Goal: Task Accomplishment & Management: Use online tool/utility

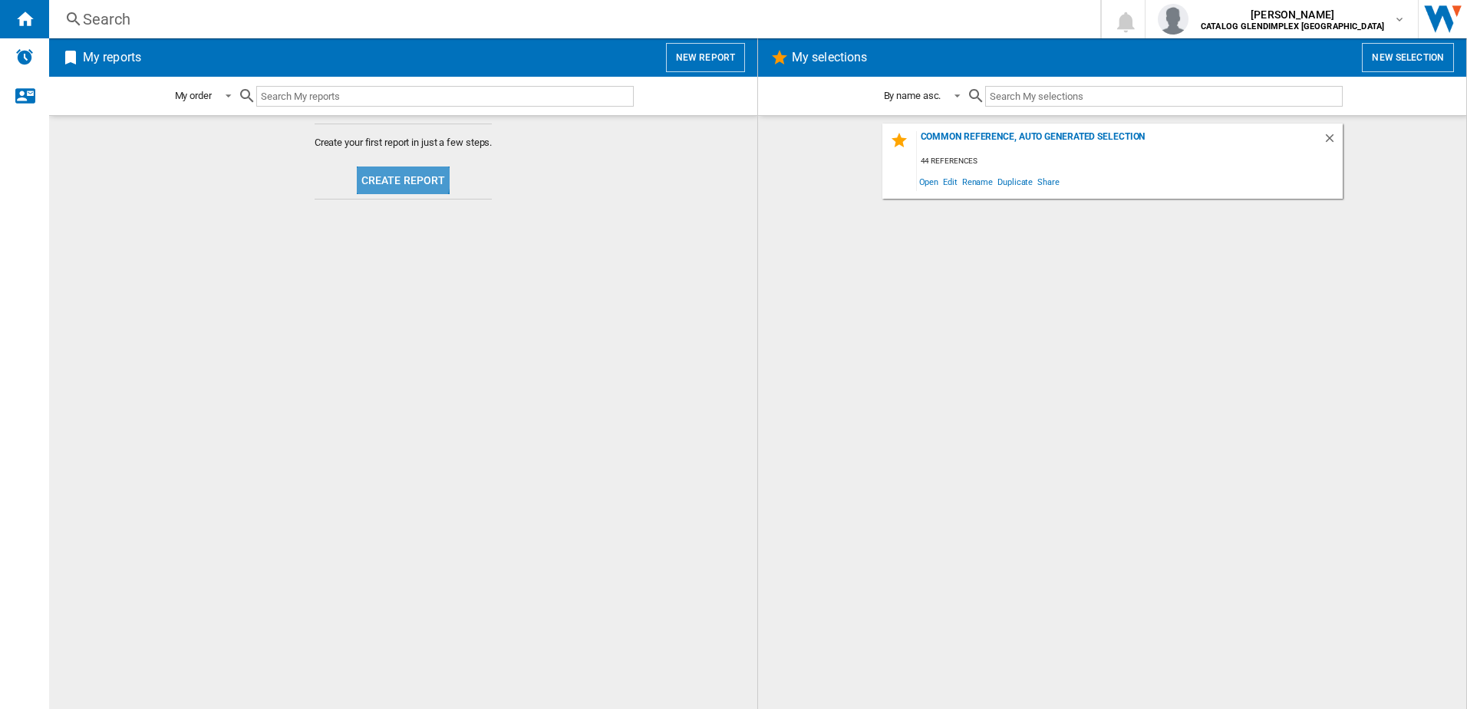
click at [386, 174] on button "Create report" at bounding box center [404, 181] width 94 height 28
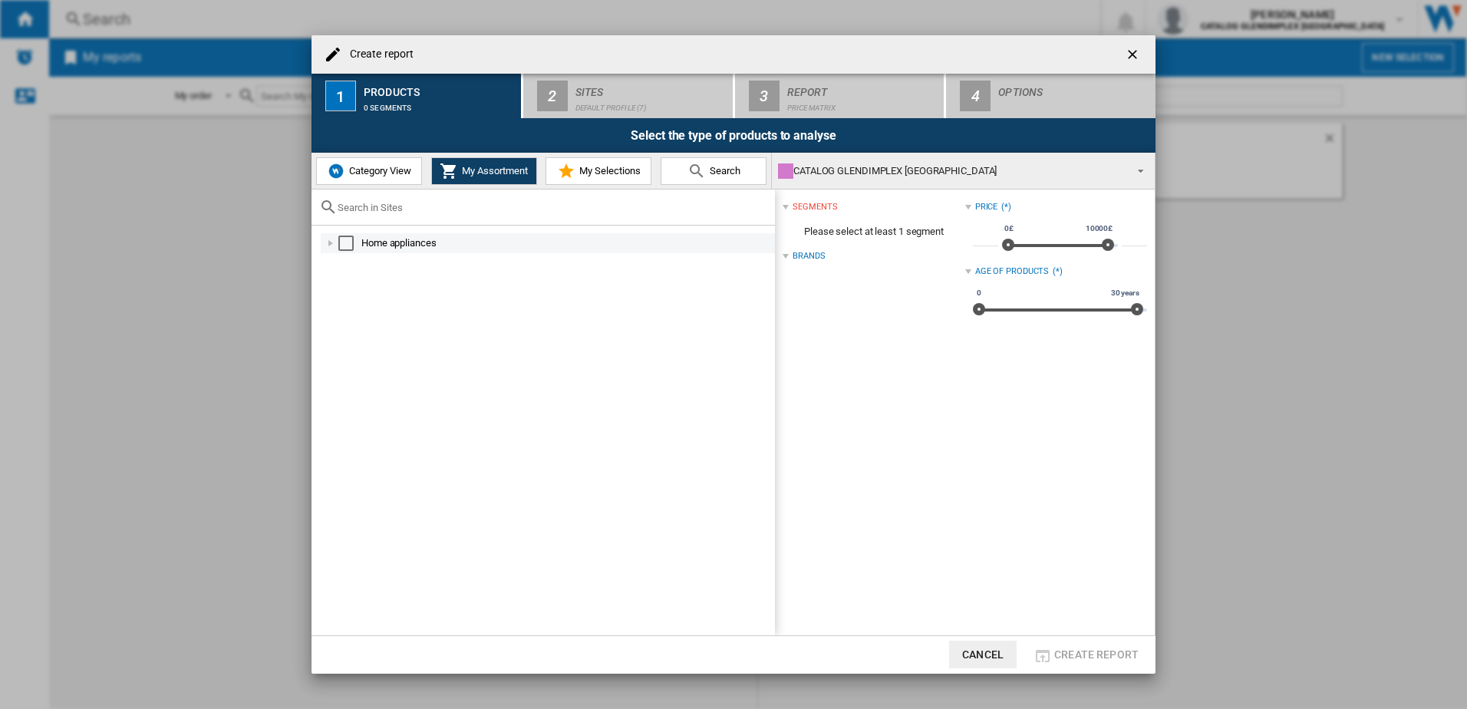
click at [341, 239] on div "Select" at bounding box center [345, 243] width 15 height 15
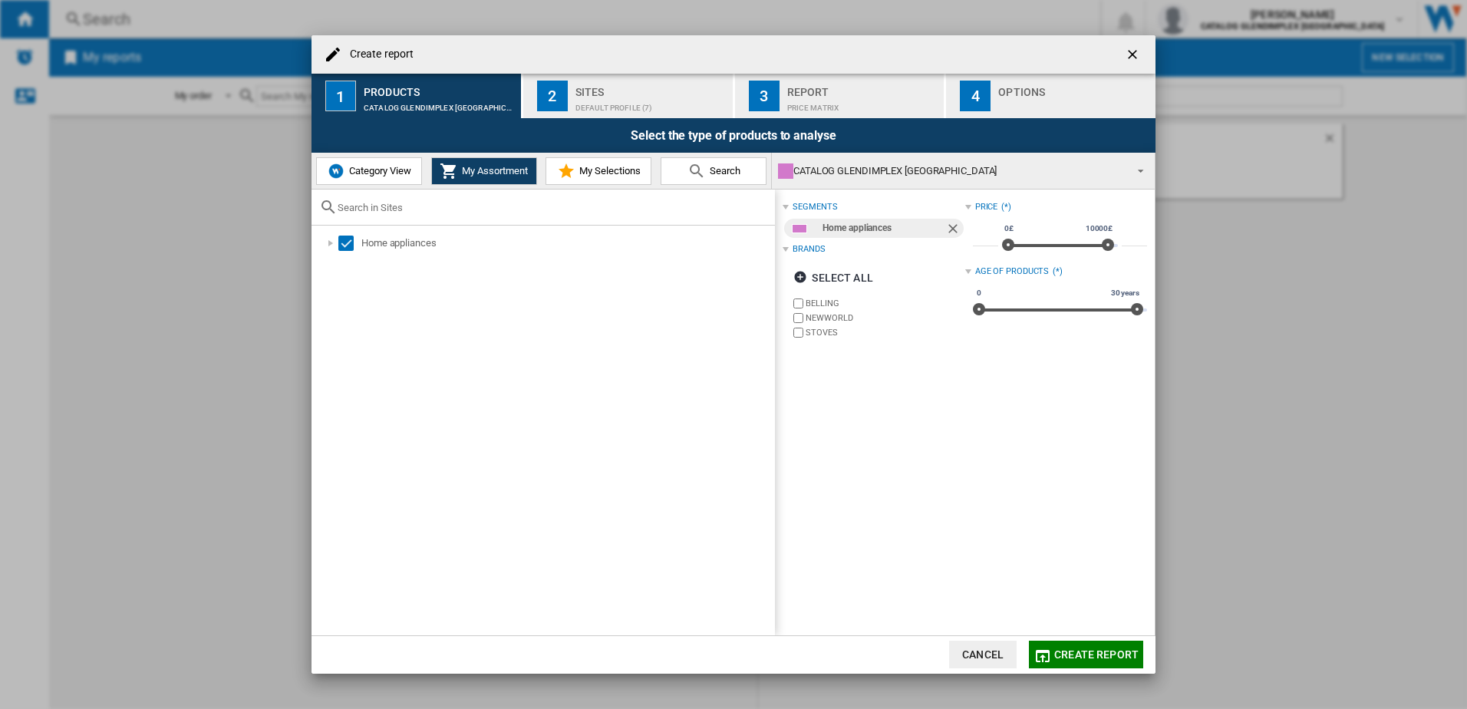
click at [1070, 654] on span "Create report" at bounding box center [1096, 654] width 84 height 12
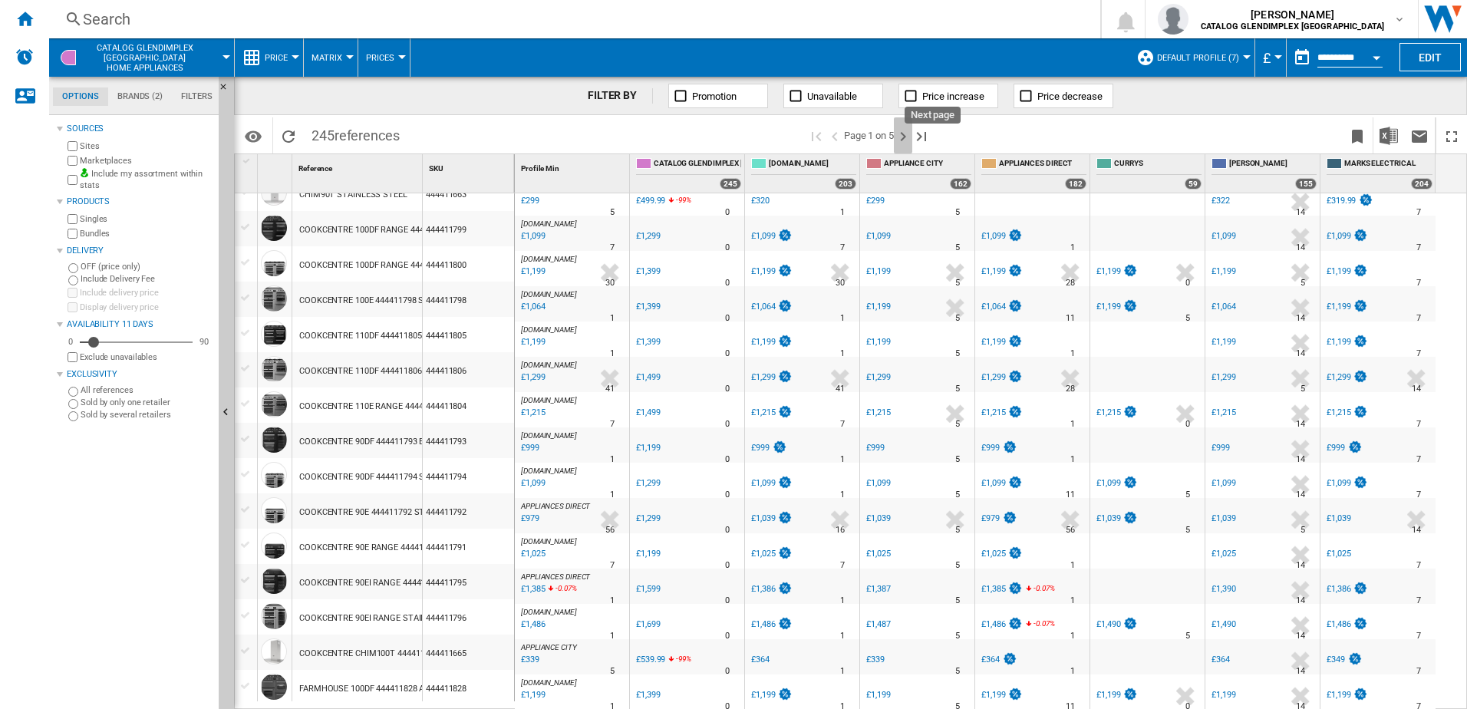
click at [905, 136] on ng-md-icon "Next page" at bounding box center [903, 136] width 18 height 18
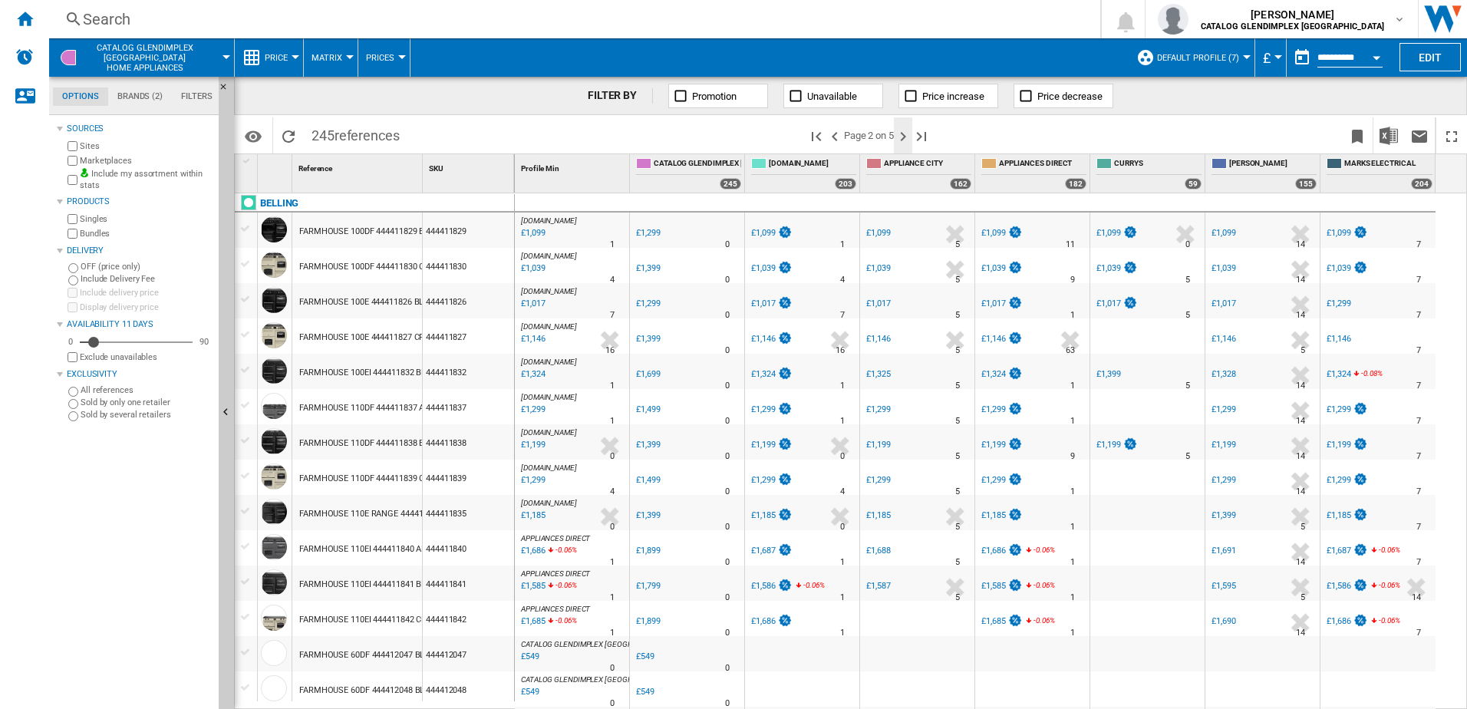
click at [910, 137] on ng-md-icon "Next page" at bounding box center [903, 136] width 18 height 18
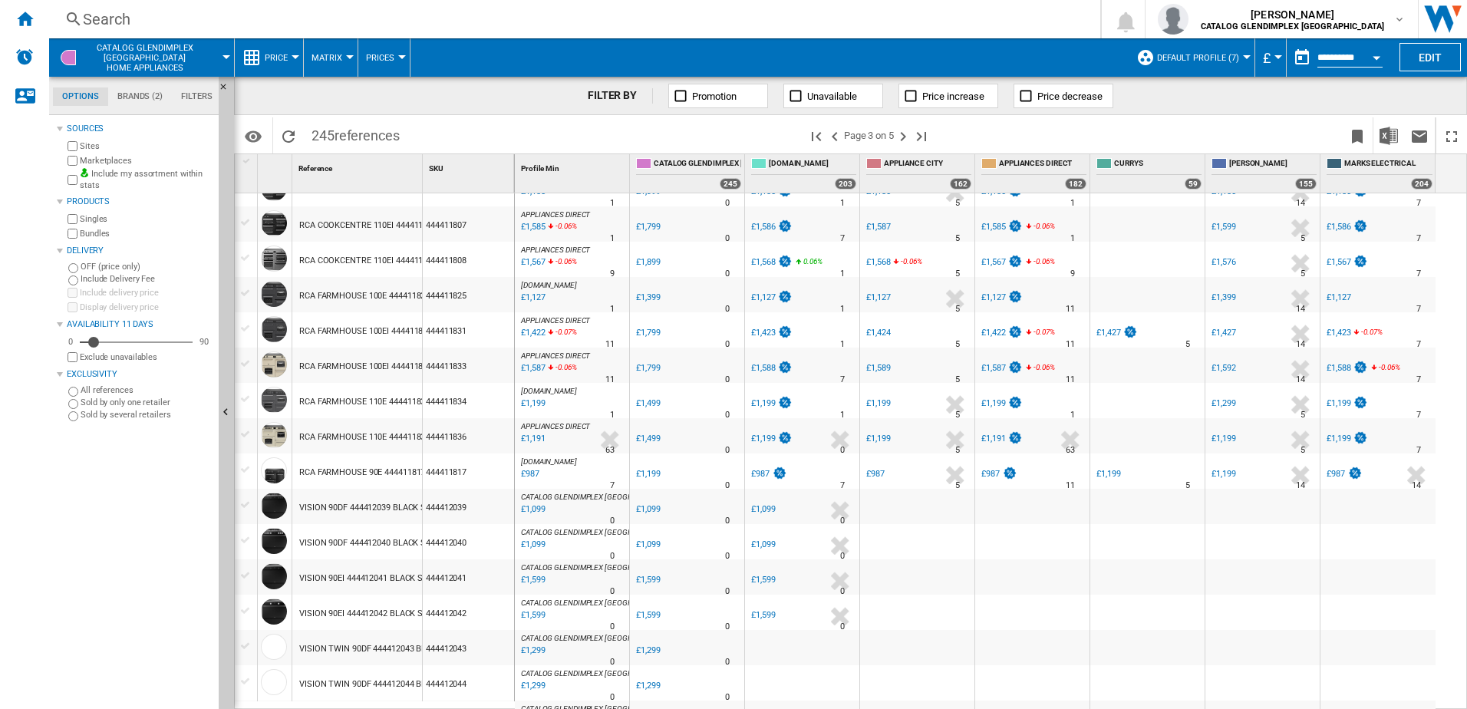
scroll to position [230, 0]
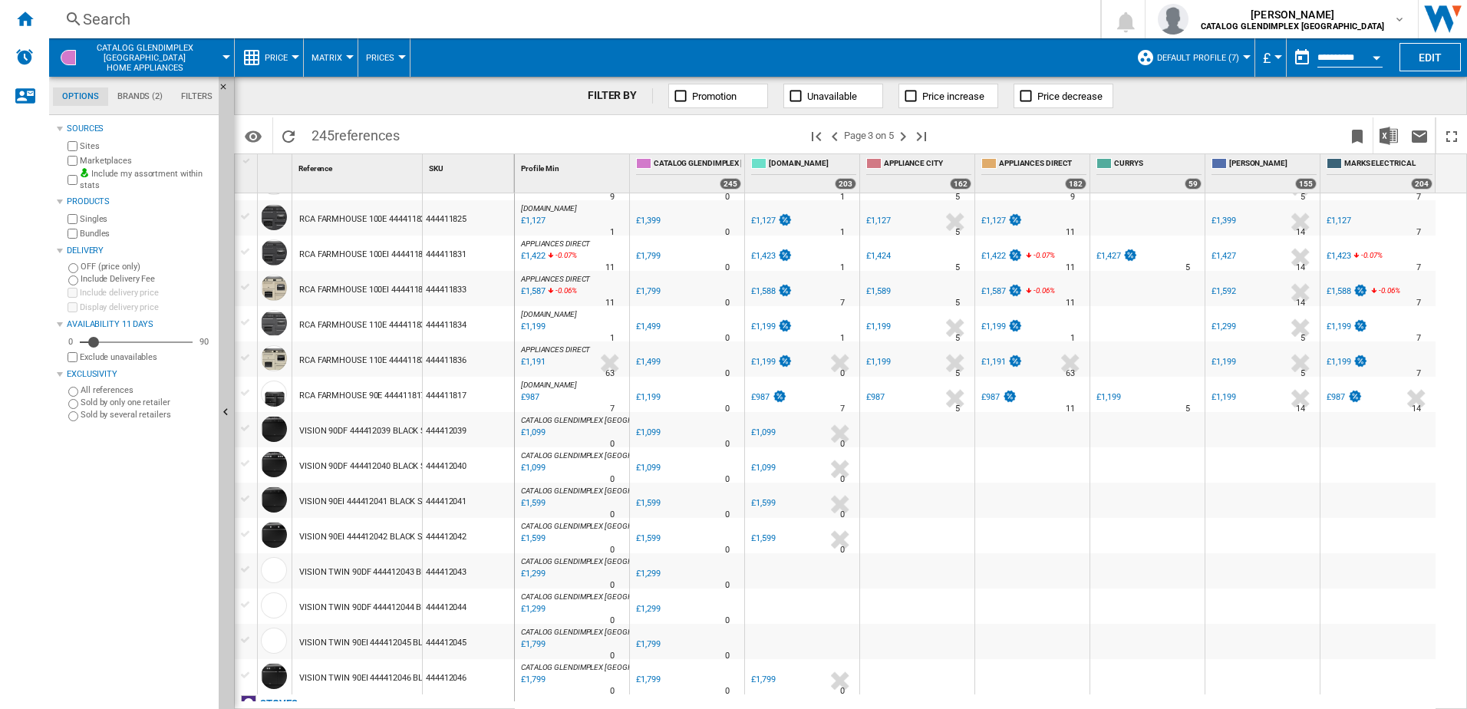
click at [760, 431] on div "£1,099" at bounding box center [763, 432] width 24 height 10
drag, startPoint x: 421, startPoint y: 189, endPoint x: 569, endPoint y: 212, distance: 149.1
click at [553, 210] on div "1 Reference 1 SKU 1 [GEOGRAPHIC_DATA] RCA COOKCENTRE 100EI 444411802 STAINLESS …" at bounding box center [851, 431] width 1232 height 554
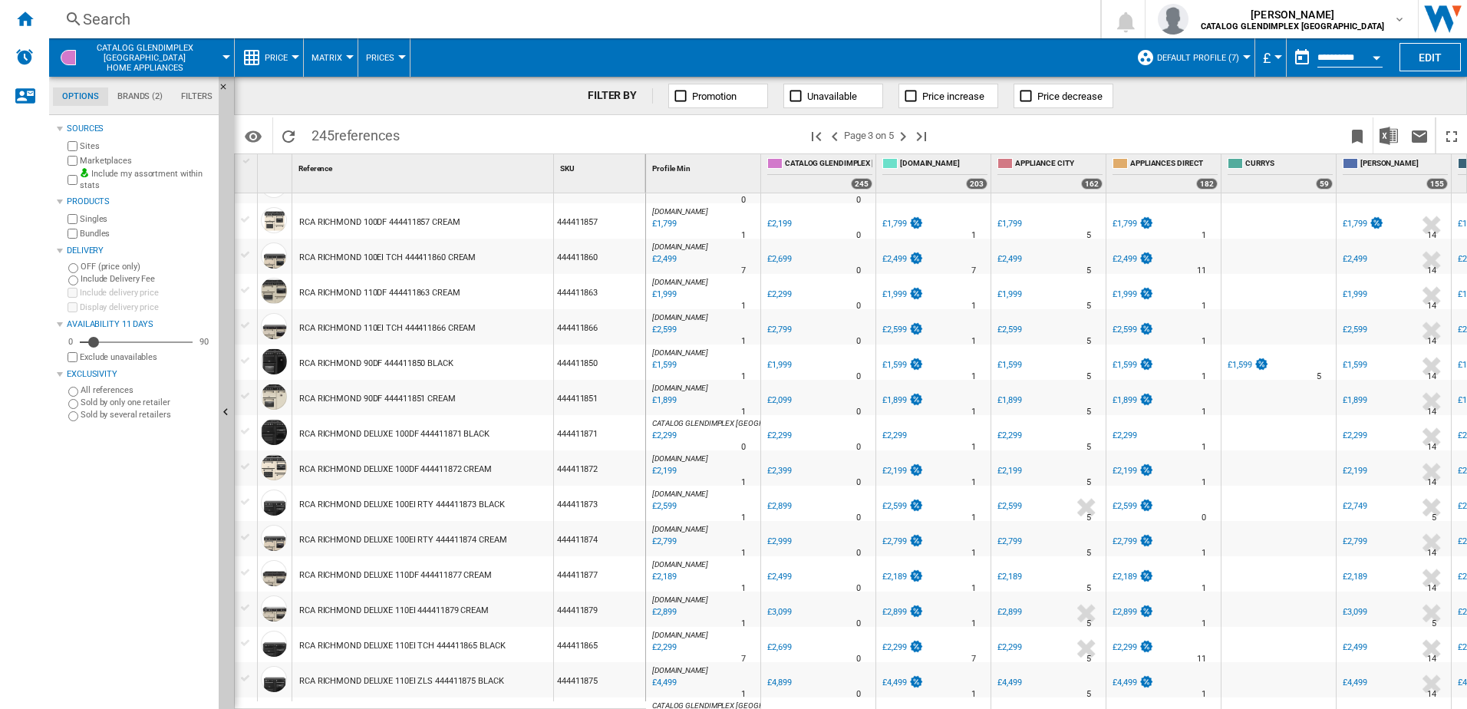
scroll to position [1288, 0]
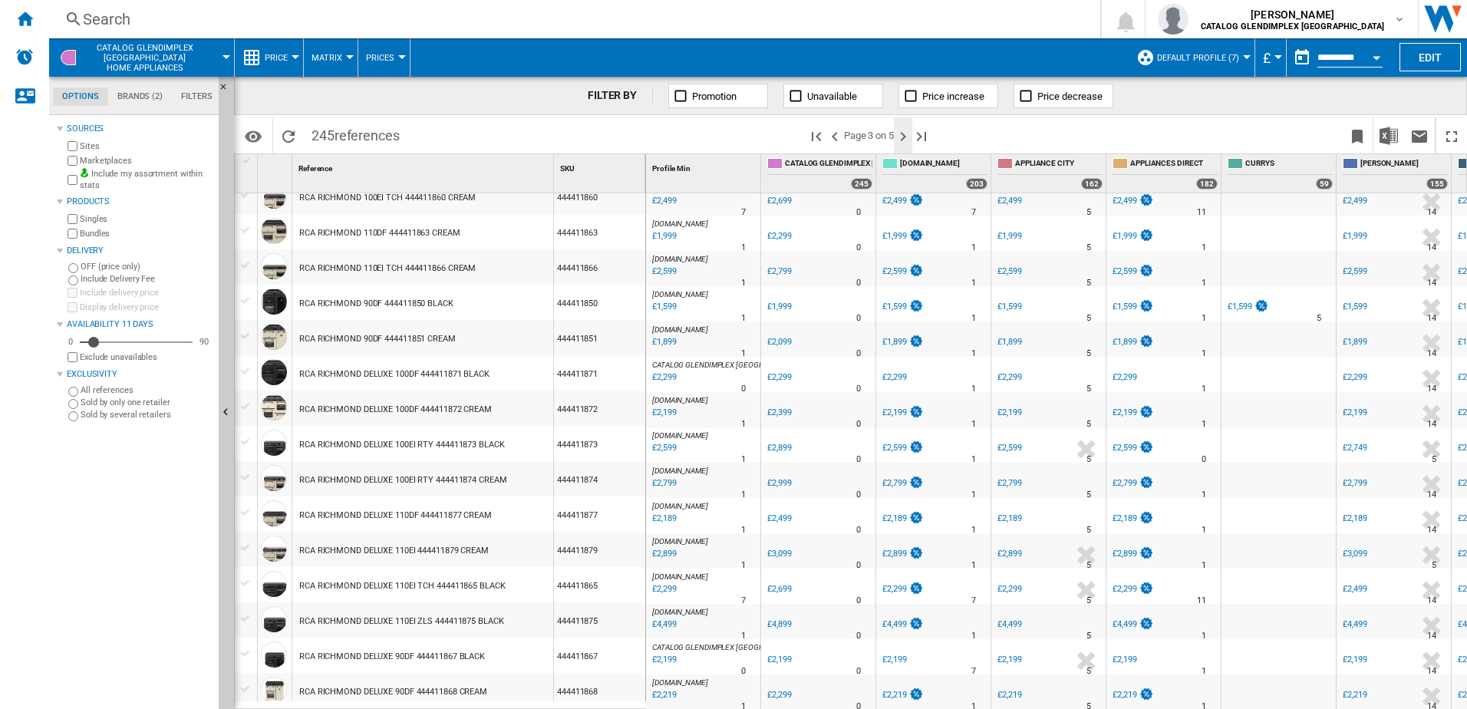
drag, startPoint x: 906, startPoint y: 132, endPoint x: 906, endPoint y: 140, distance: 7.7
click at [906, 132] on ng-md-icon "Next page" at bounding box center [903, 136] width 18 height 18
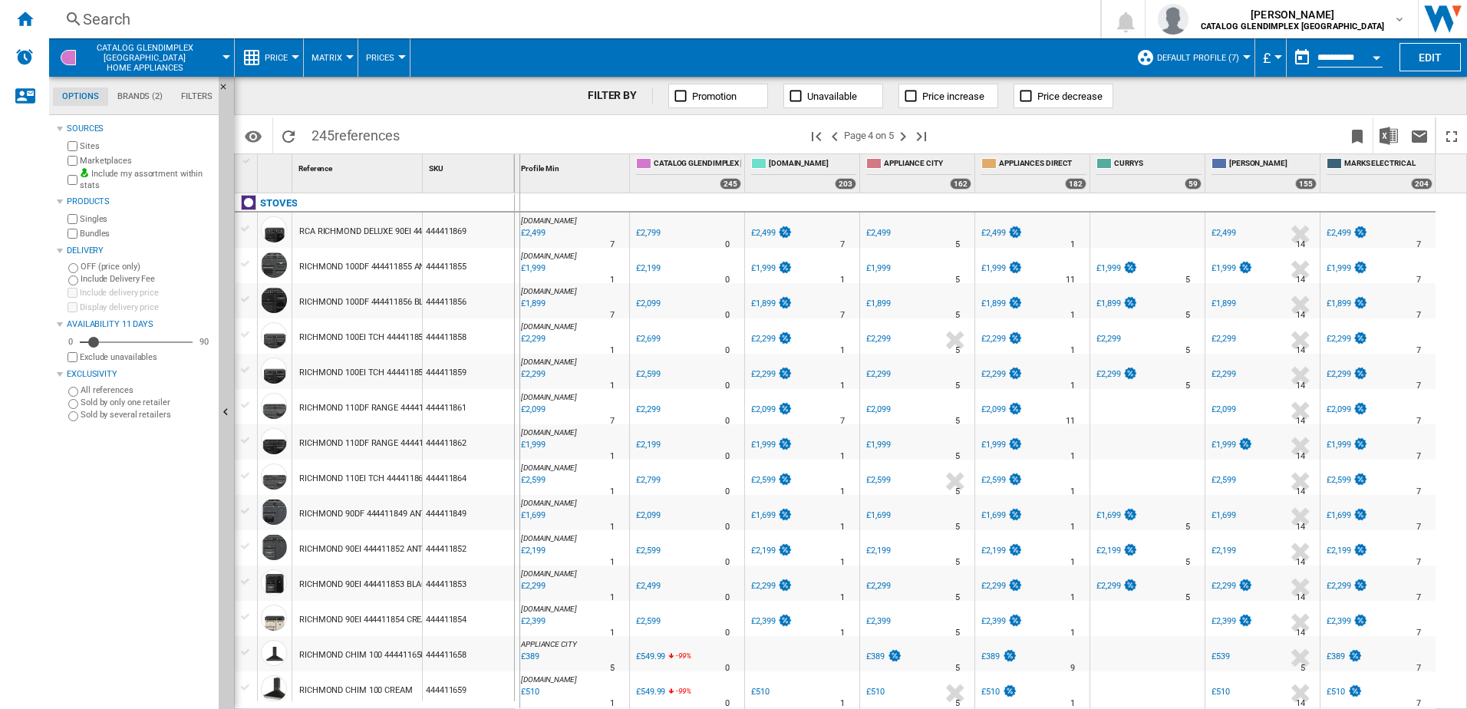
drag, startPoint x: 421, startPoint y: 185, endPoint x: 519, endPoint y: 195, distance: 98.0
click at [519, 195] on div "1 Reference 1 SKU 1 [GEOGRAPHIC_DATA] RCA RICHMOND DELUXE 90EI 444411869 BLACK …" at bounding box center [851, 431] width 1232 height 554
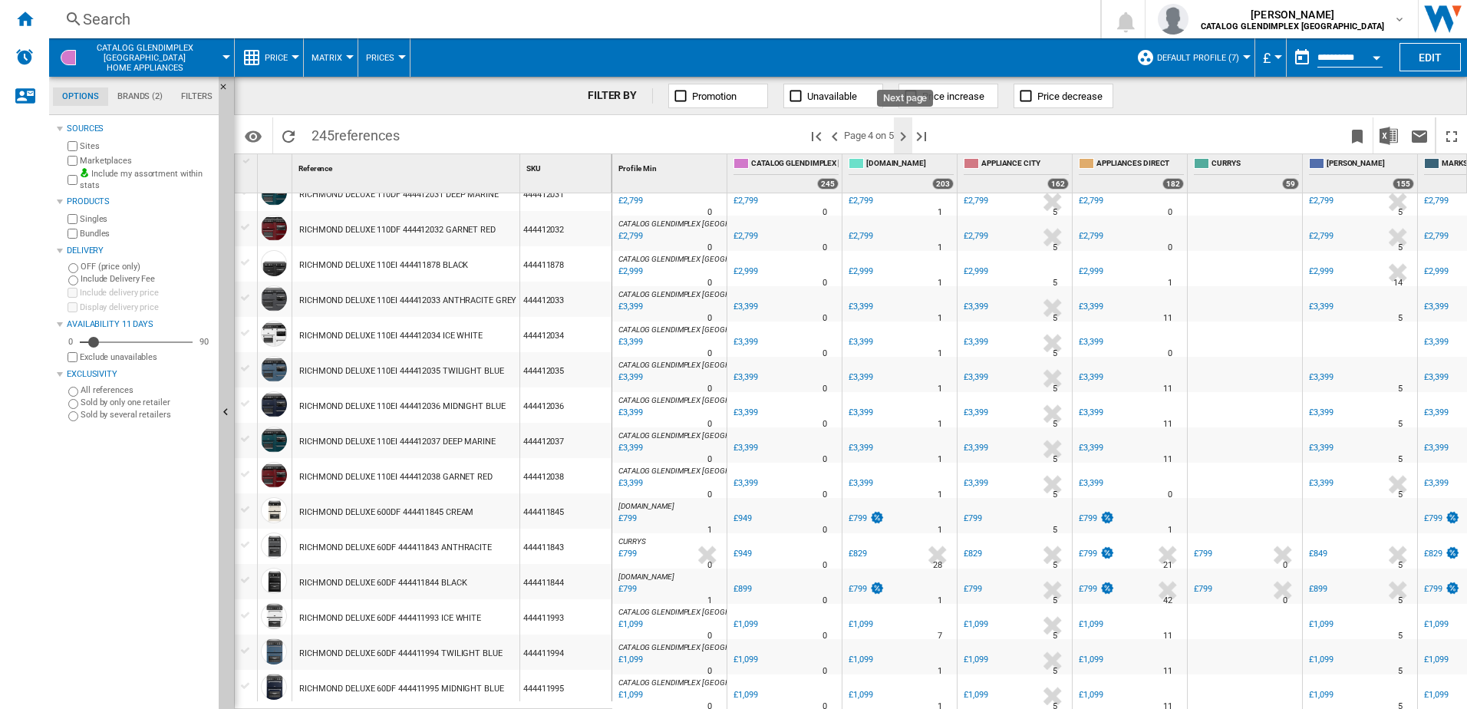
click at [905, 137] on ng-md-icon "Next page" at bounding box center [903, 136] width 18 height 18
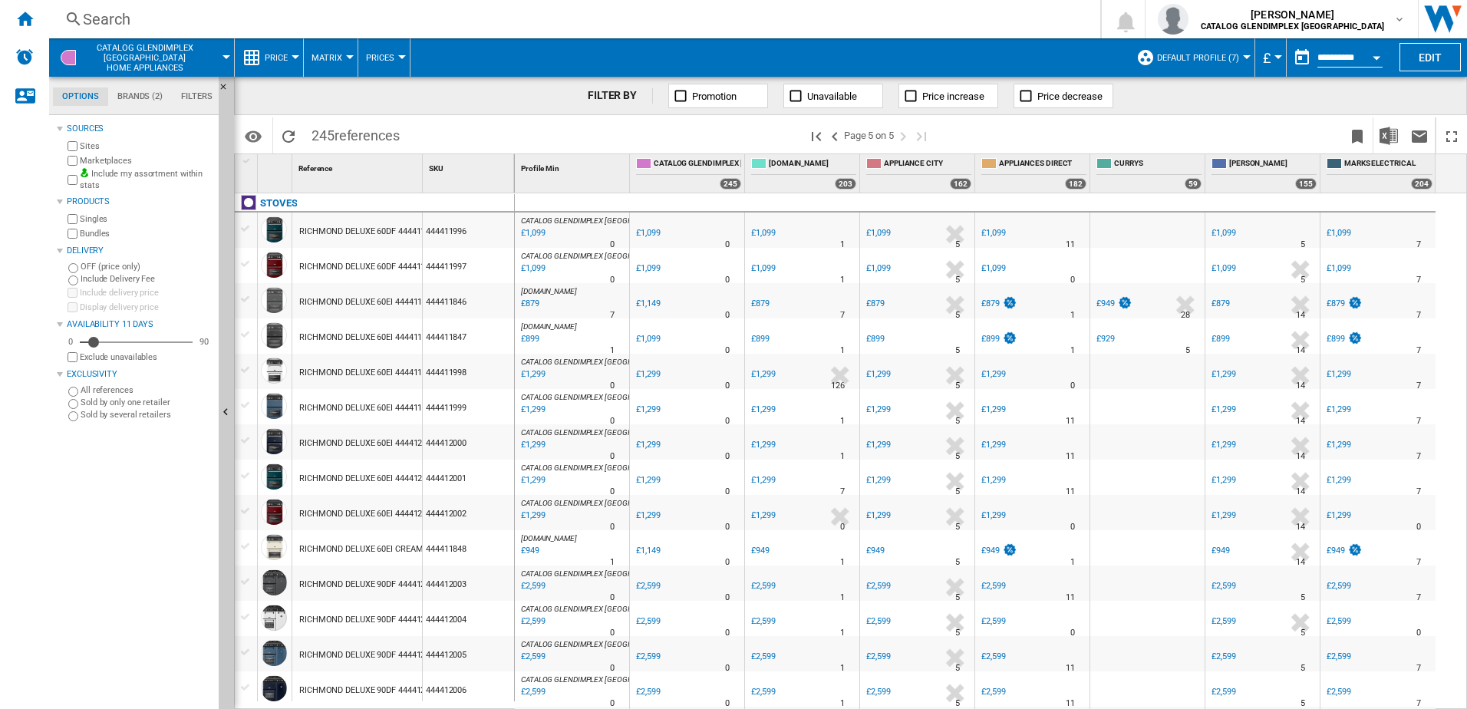
click at [533, 301] on div "£879" at bounding box center [529, 303] width 21 height 15
click at [525, 338] on div "£899" at bounding box center [529, 339] width 21 height 15
click at [536, 586] on div "£2,599" at bounding box center [532, 586] width 26 height 15
click at [988, 549] on div "£949" at bounding box center [990, 551] width 18 height 10
click at [986, 586] on div "£2,599" at bounding box center [993, 586] width 24 height 10
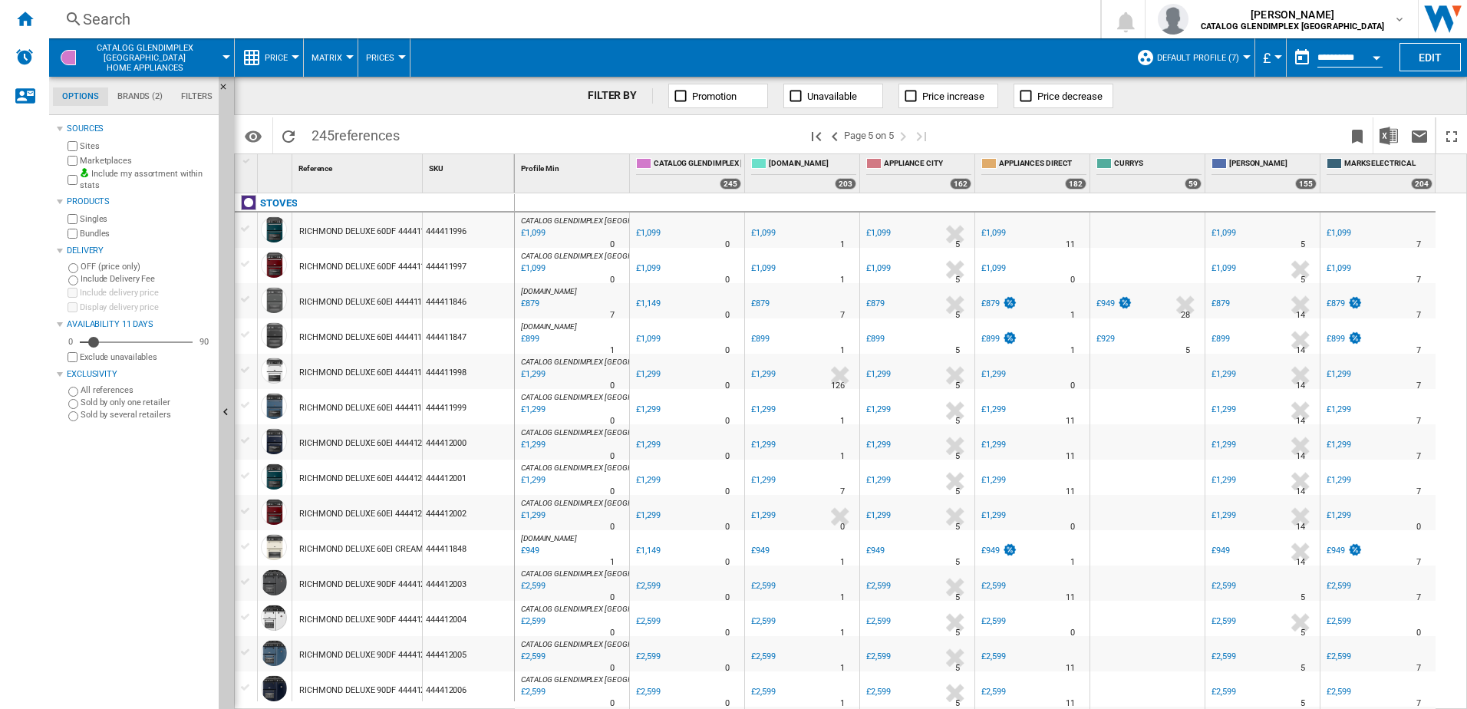
click at [379, 652] on div "RICHMOND DELUXE 90DF 444412005 TWILIGHT BLUE" at bounding box center [400, 655] width 203 height 35
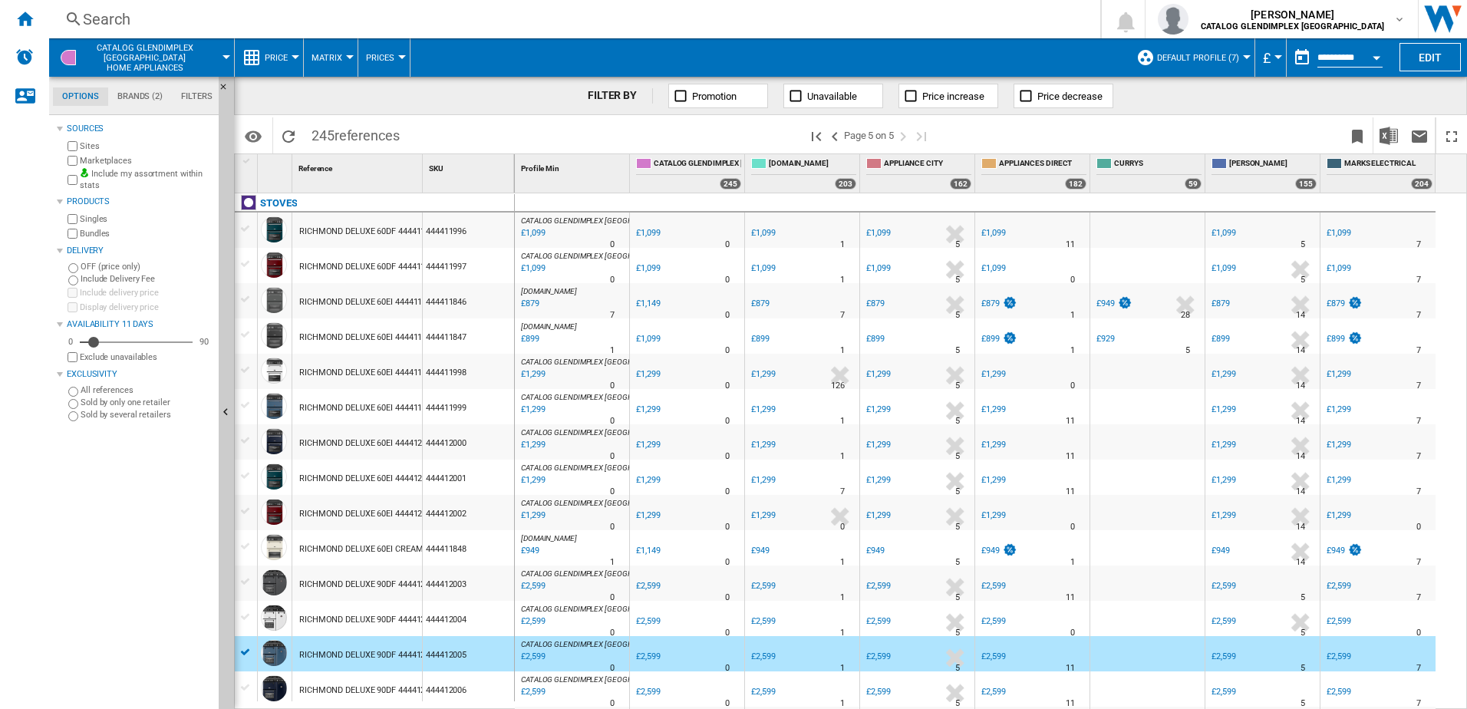
click at [527, 655] on div "£2,599" at bounding box center [532, 656] width 26 height 15
click at [650, 658] on div "£2,599" at bounding box center [648, 657] width 24 height 10
click at [1235, 655] on div "£2,599" at bounding box center [1224, 657] width 24 height 10
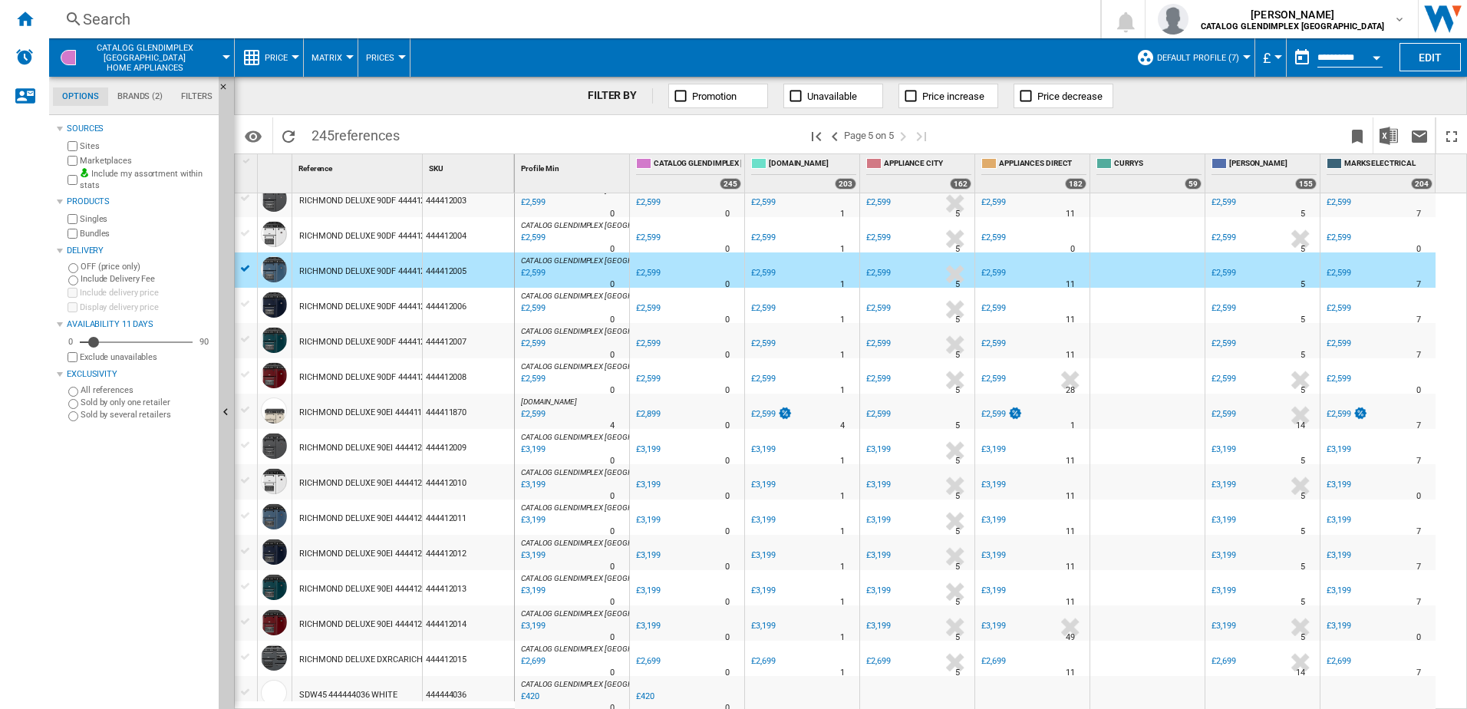
scroll to position [537, 0]
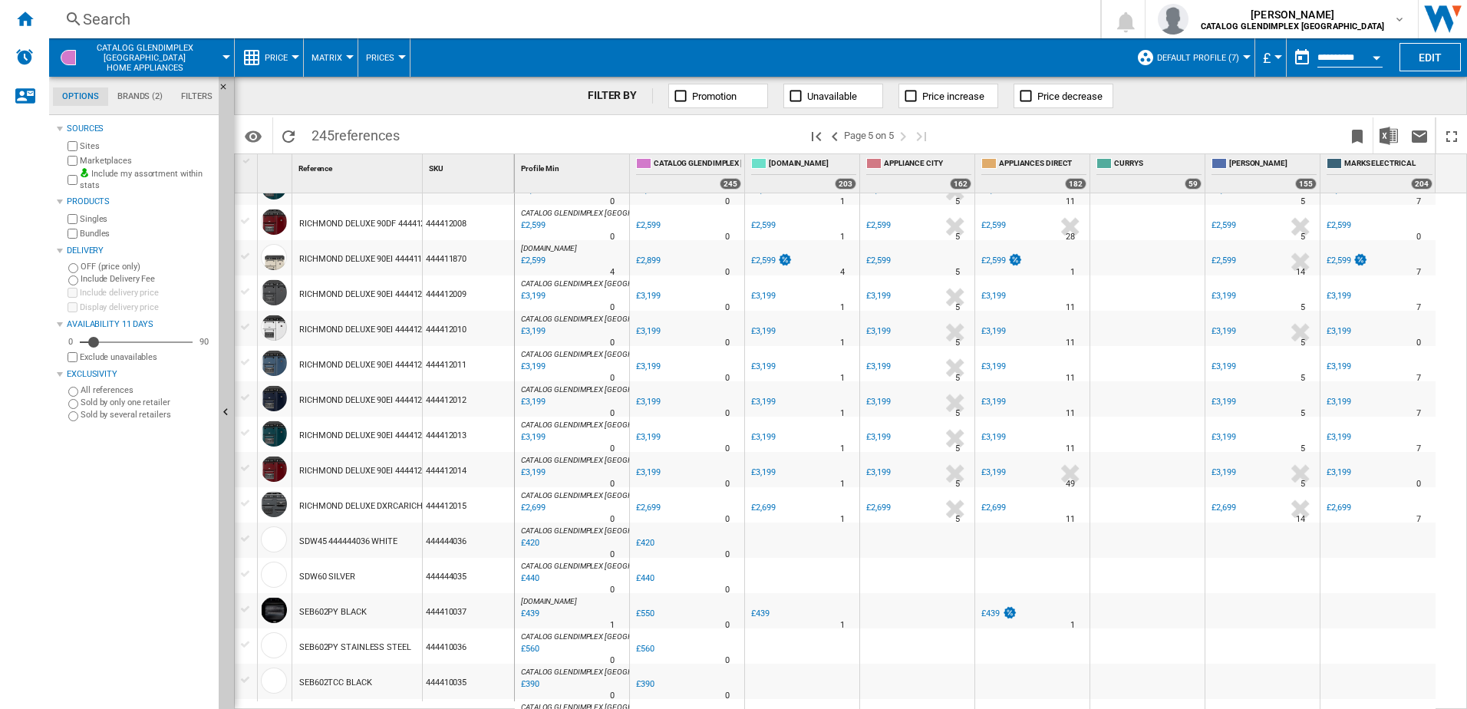
click at [994, 473] on div "£3,199" at bounding box center [993, 472] width 24 height 10
click at [797, 94] on ng-md-icon at bounding box center [795, 95] width 15 height 15
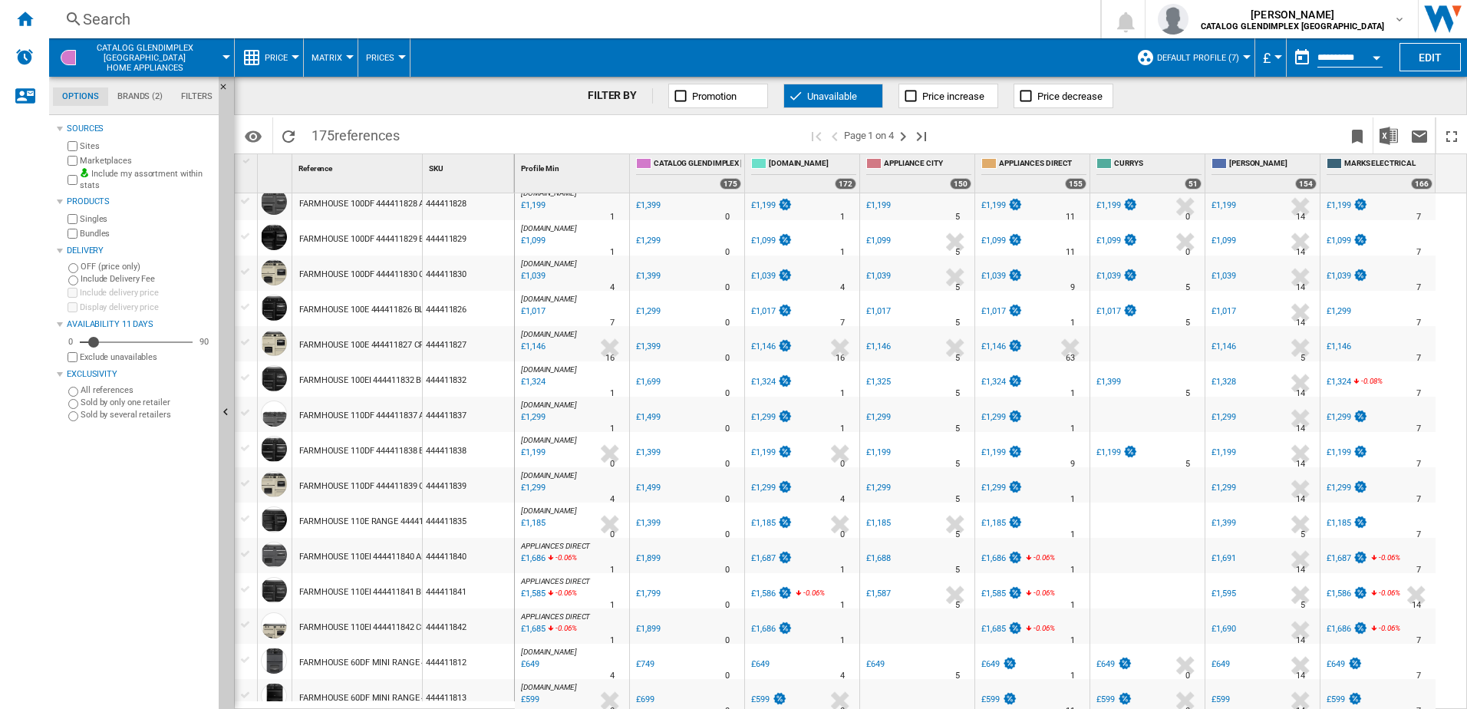
scroll to position [1268, 0]
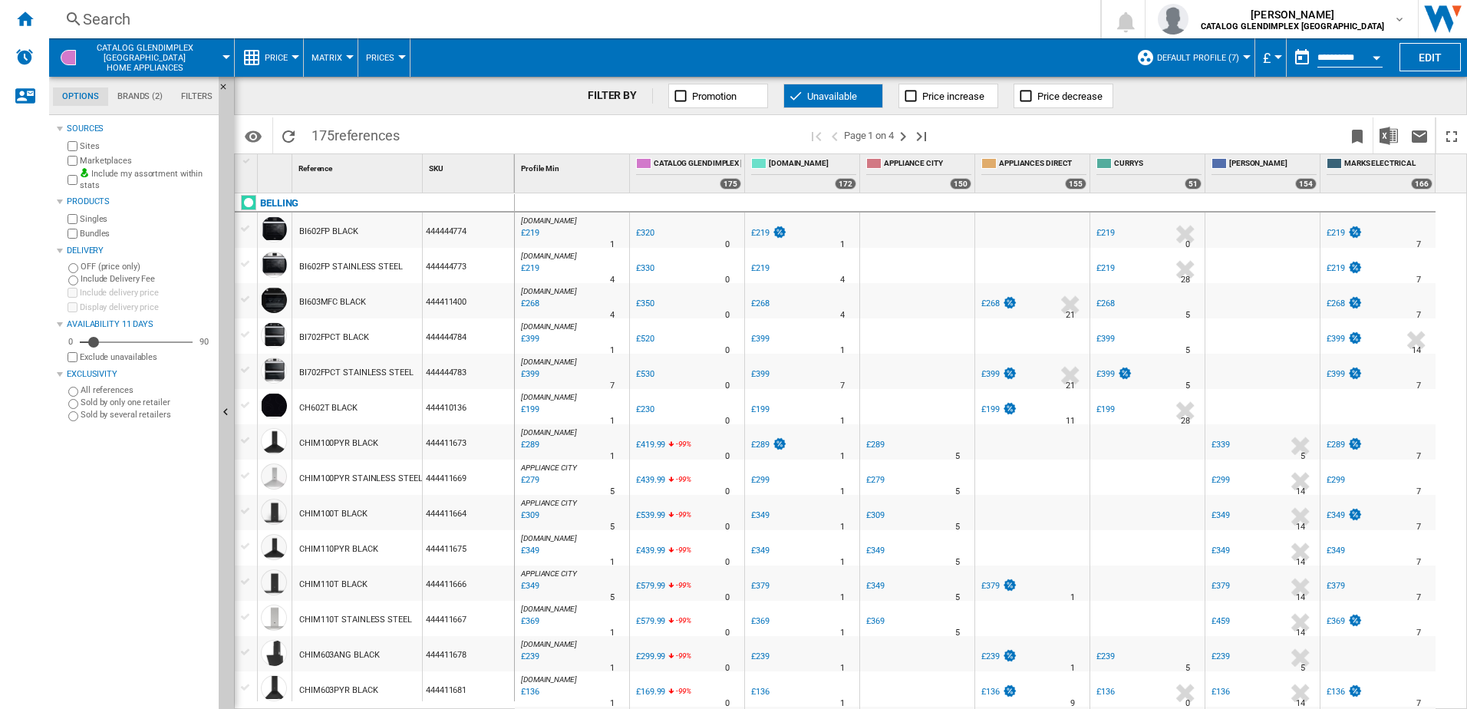
click at [792, 94] on ng-md-icon at bounding box center [795, 95] width 15 height 15
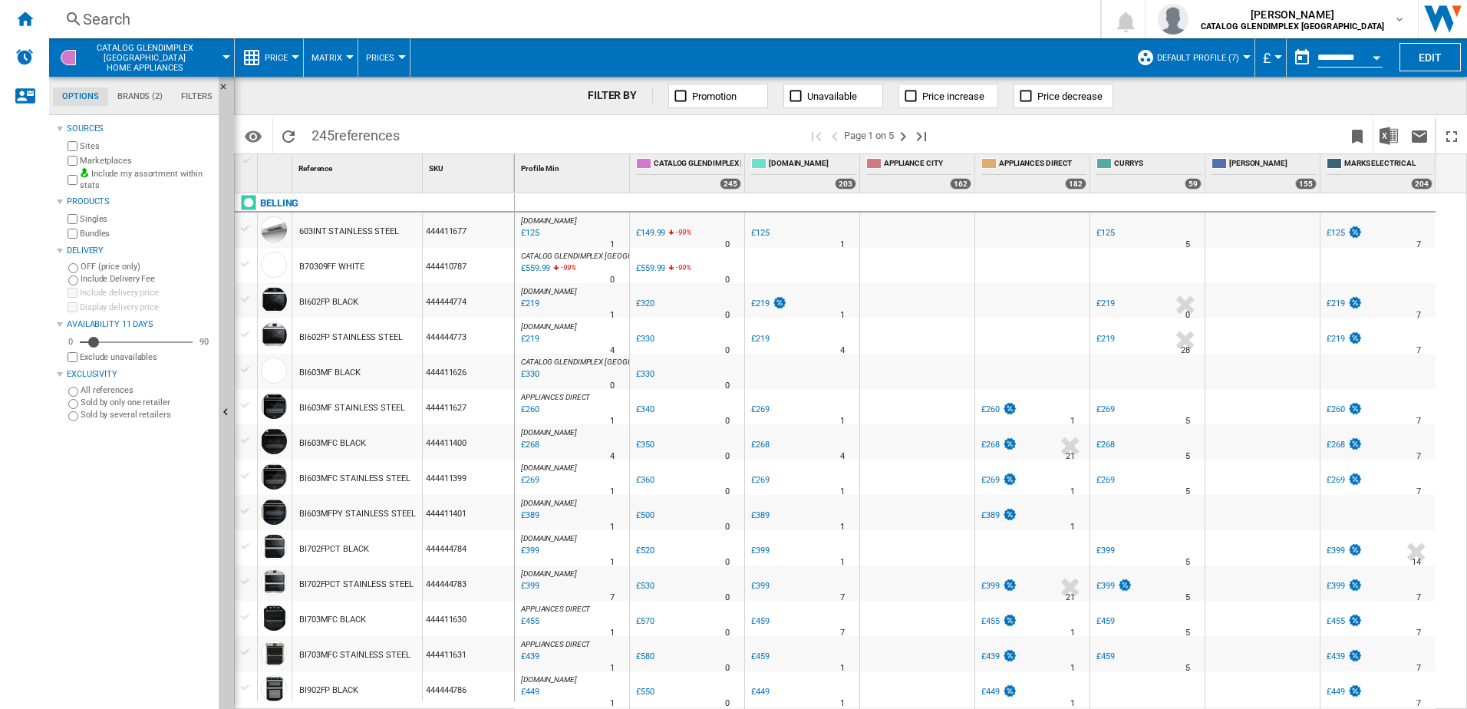
scroll to position [460, 0]
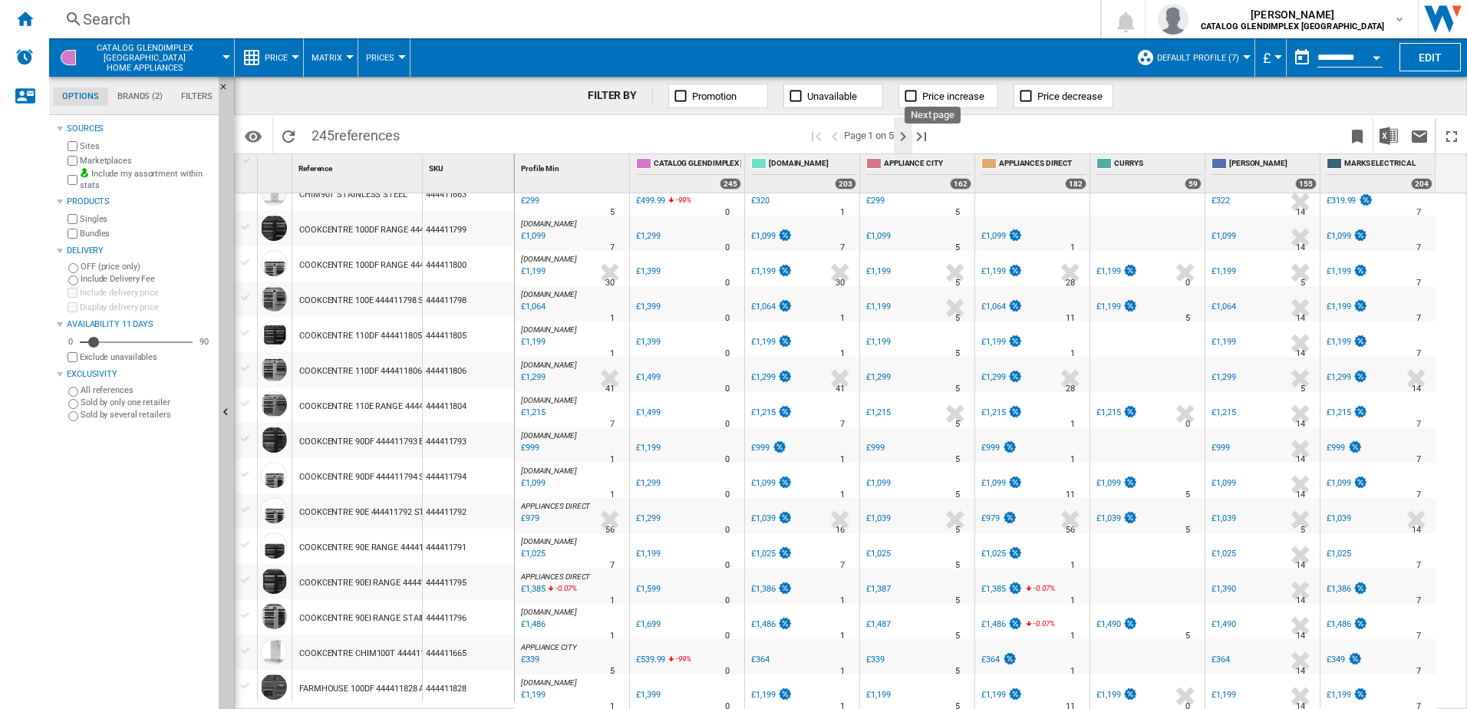
click at [906, 139] on ng-md-icon "Next page" at bounding box center [903, 136] width 18 height 18
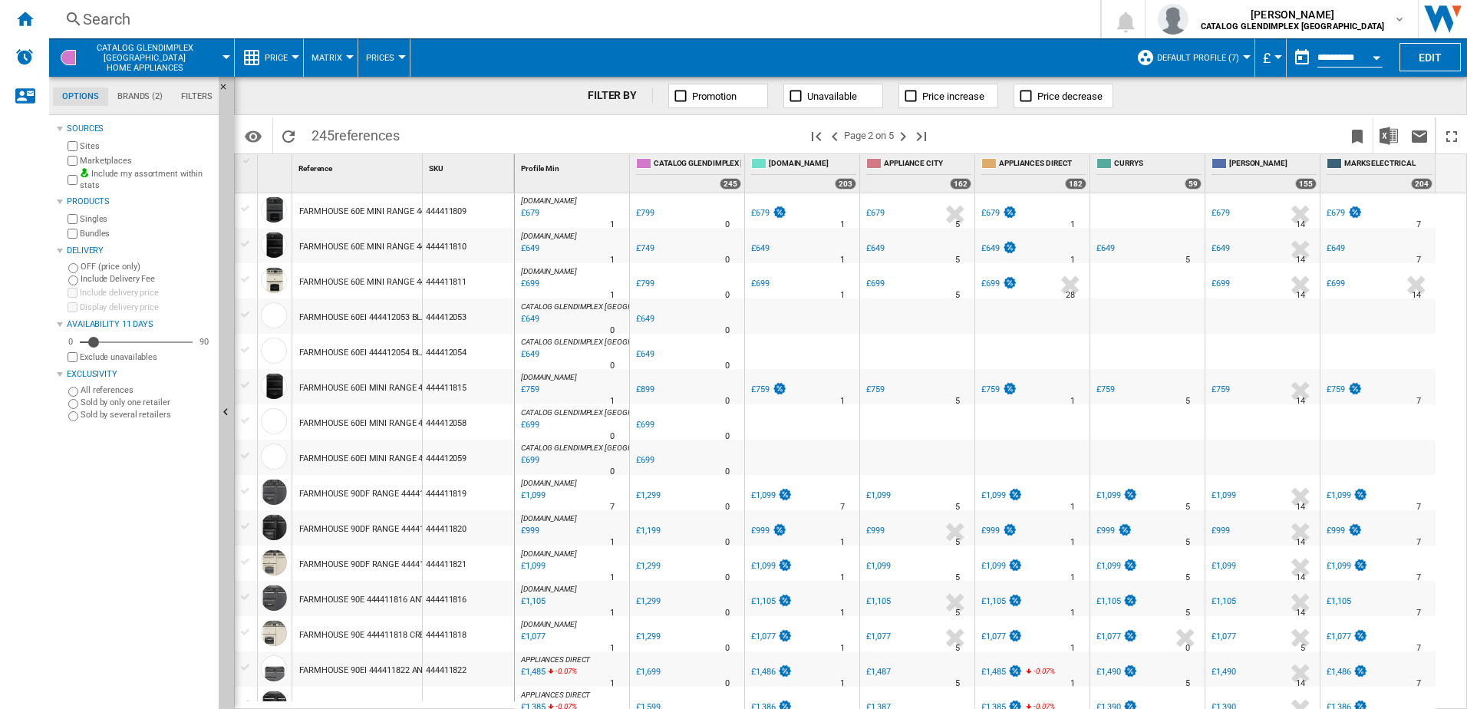
scroll to position [998, 0]
